Goal: Entertainment & Leisure: Consume media (video, audio)

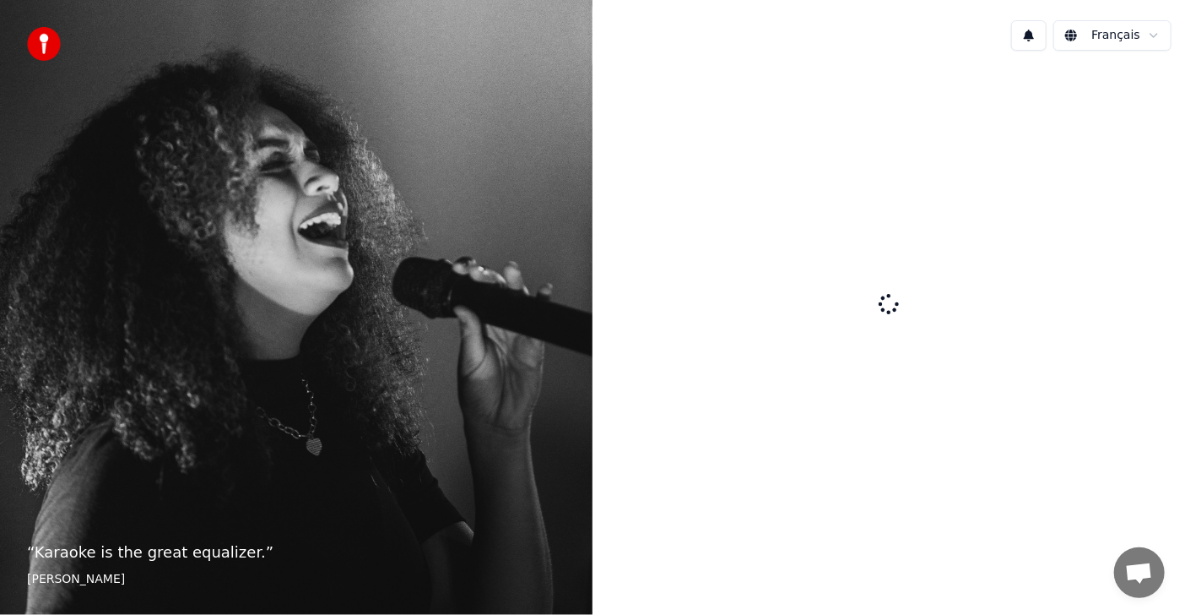
click at [865, 44] on html "“ Karaoke is the great equalizer. ” [PERSON_NAME]" at bounding box center [592, 307] width 1185 height 615
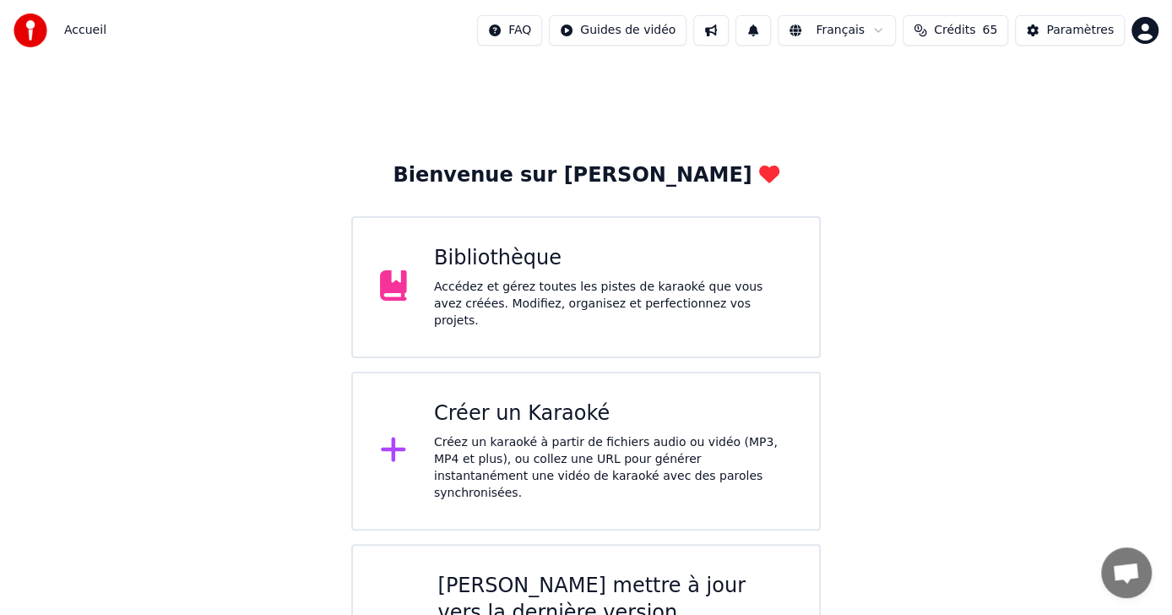
click at [604, 295] on div "Accédez et gérez toutes les pistes de karaoké que vous avez créées. Modifiez, o…" at bounding box center [613, 304] width 358 height 51
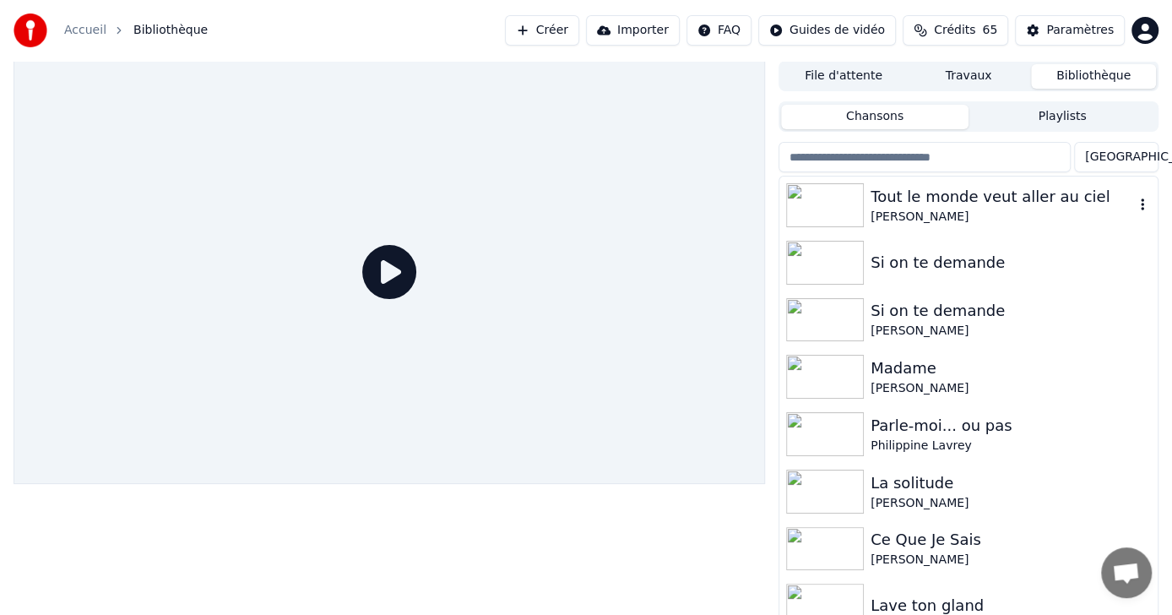
click at [929, 207] on div "Tout le monde veut aller au ciel" at bounding box center [1001, 197] width 263 height 24
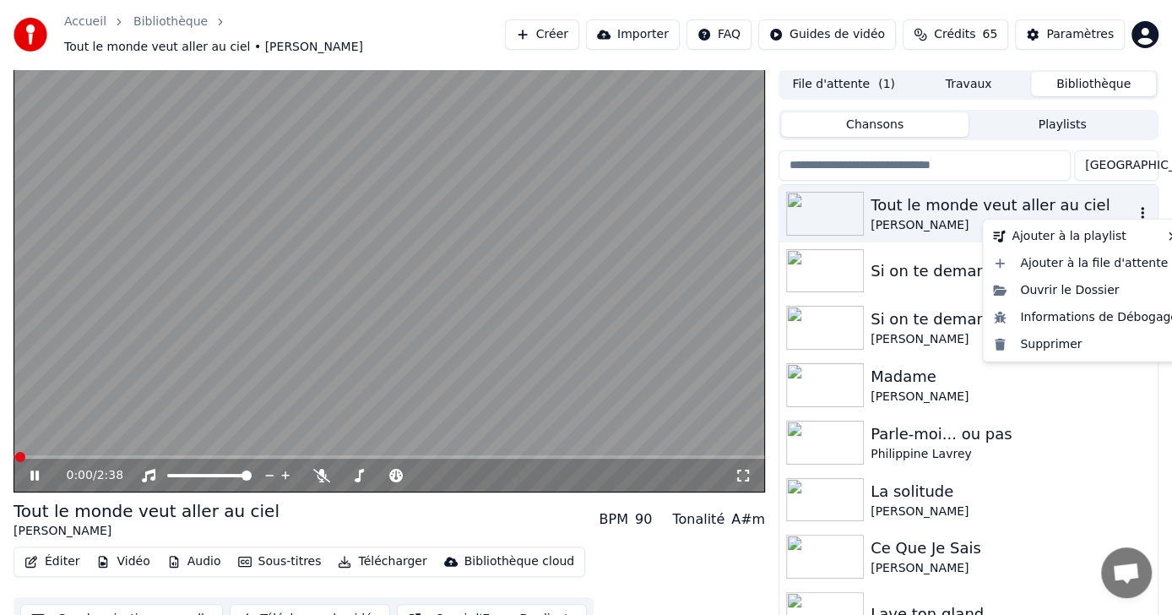
click at [1134, 206] on icon "button" at bounding box center [1142, 213] width 17 height 14
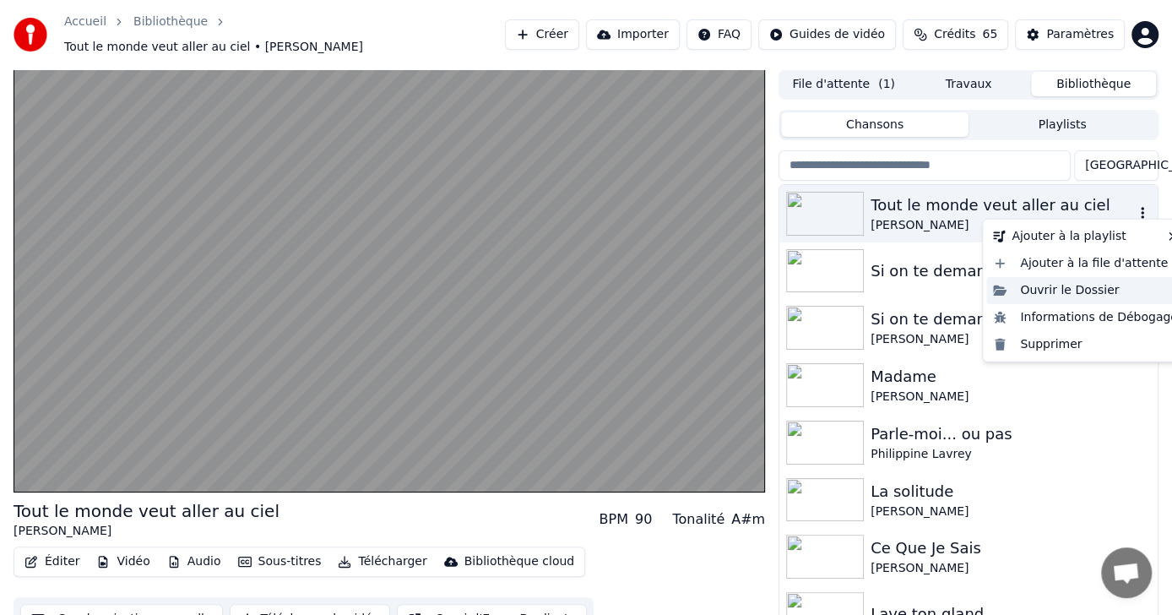
click at [1072, 290] on div "Ouvrir le Dossier" at bounding box center [1085, 290] width 198 height 27
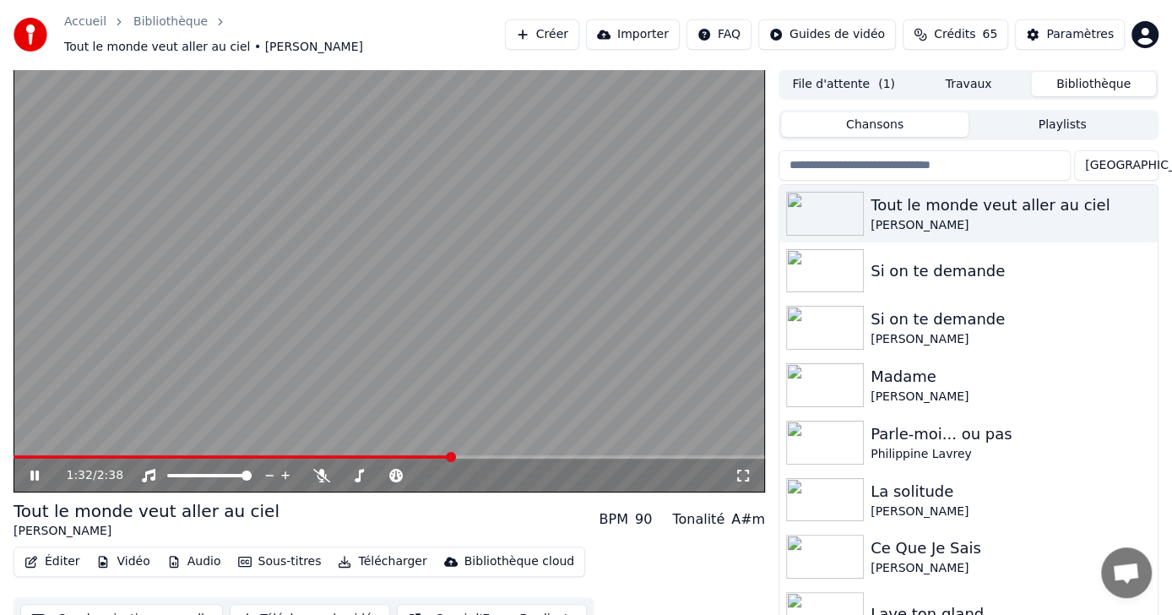
click at [32, 470] on icon at bounding box center [34, 475] width 8 height 10
